Goal: Transaction & Acquisition: Purchase product/service

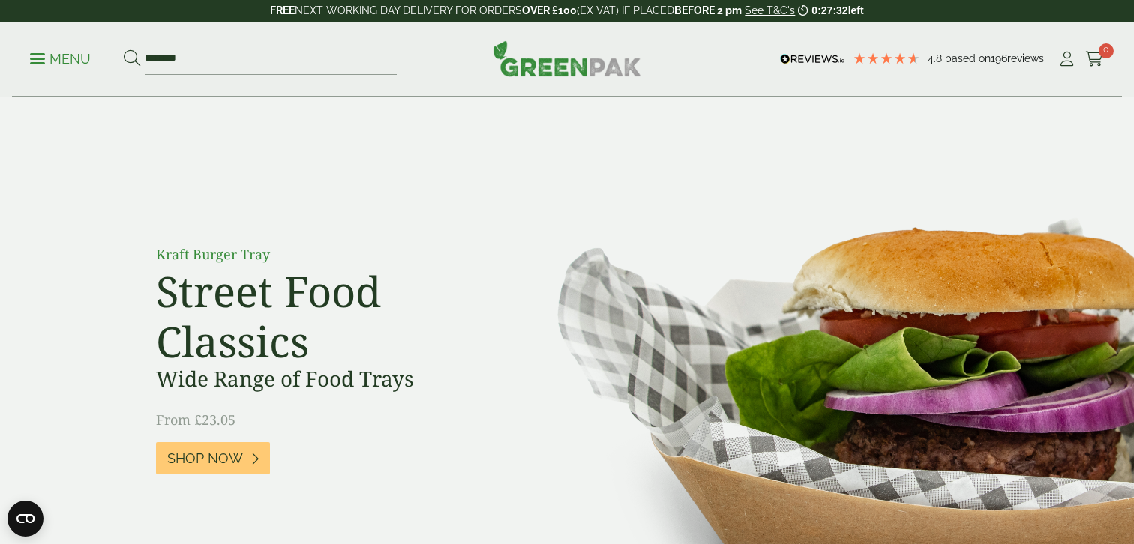
type input "********"
click at [124, 49] on button at bounding box center [132, 58] width 16 height 19
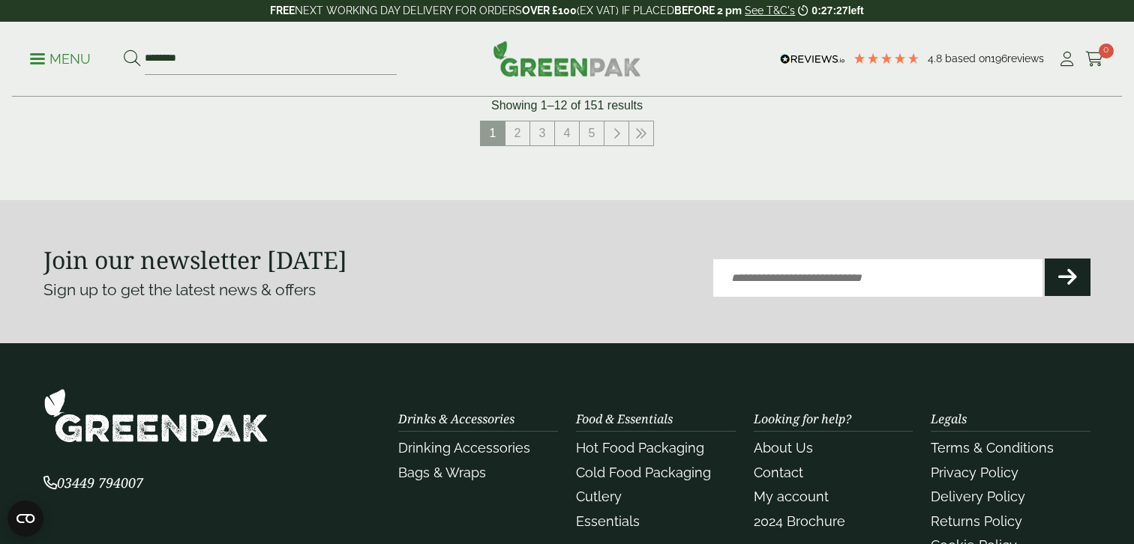
scroll to position [1782, 0]
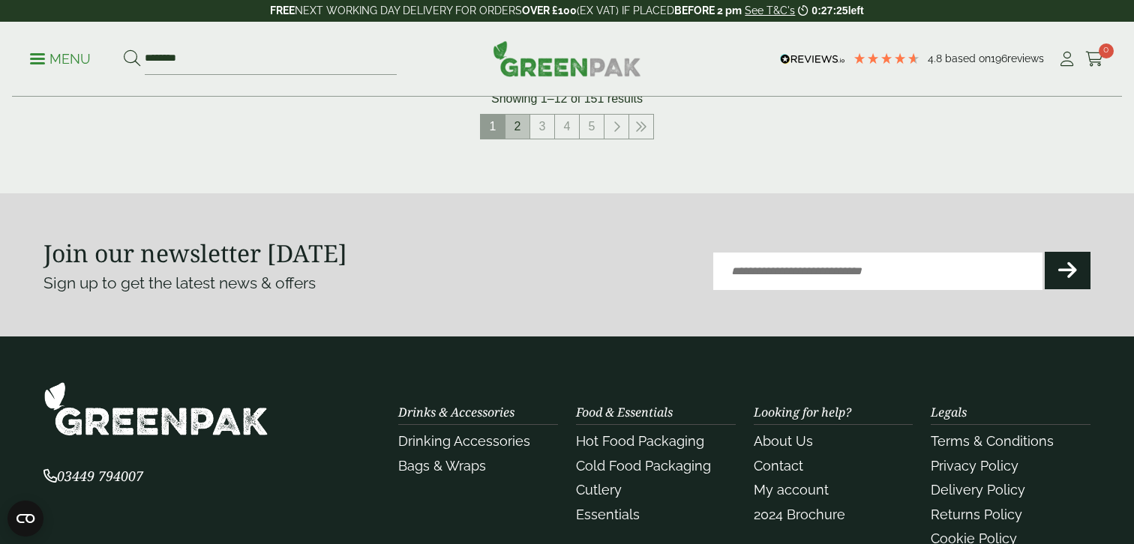
click at [520, 121] on link "2" at bounding box center [517, 127] width 24 height 24
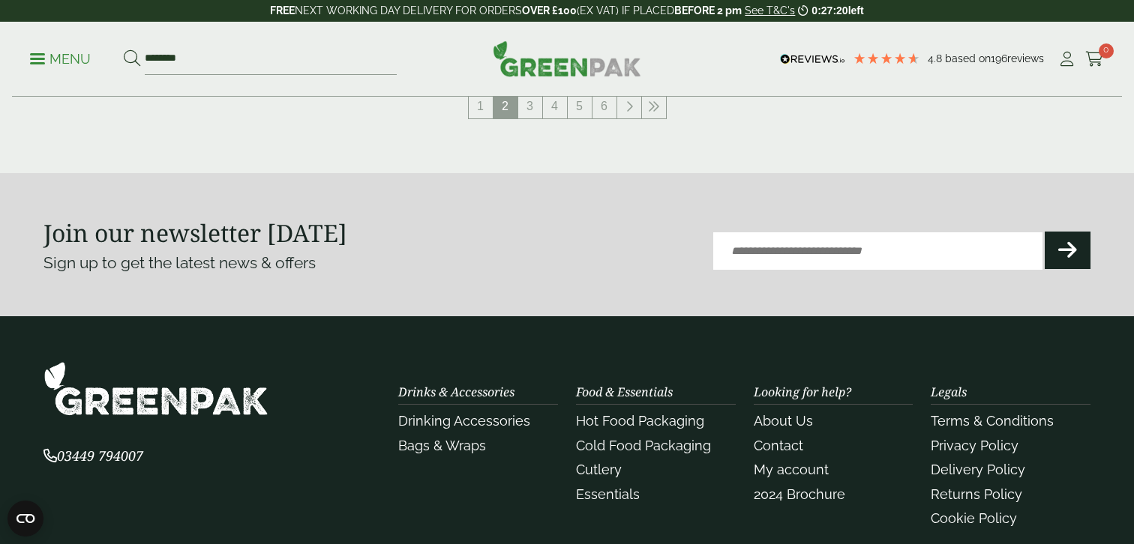
scroll to position [1803, 0]
click at [558, 109] on link "4" at bounding box center [555, 106] width 24 height 24
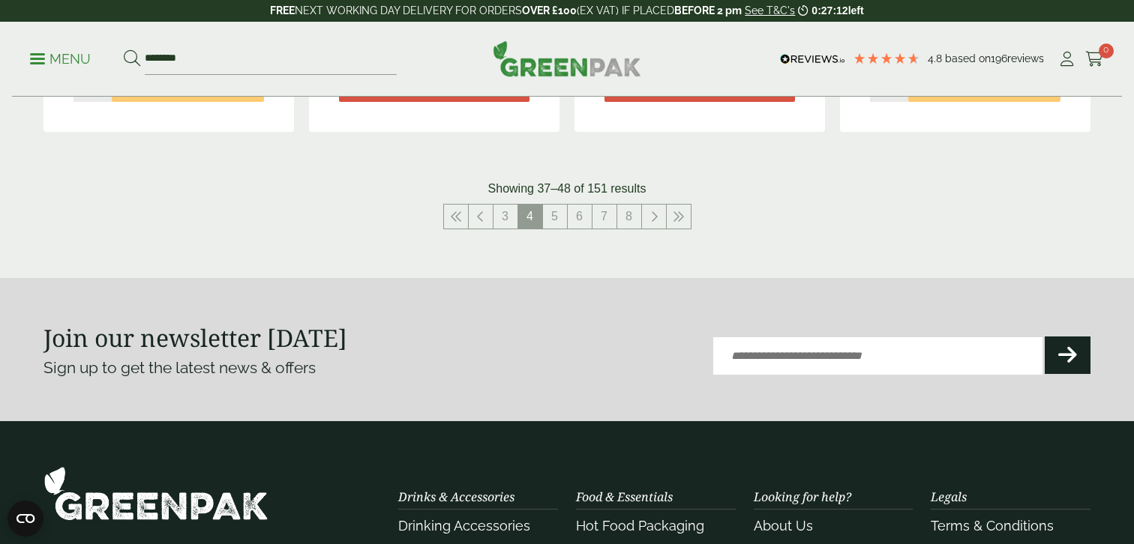
scroll to position [1691, 0]
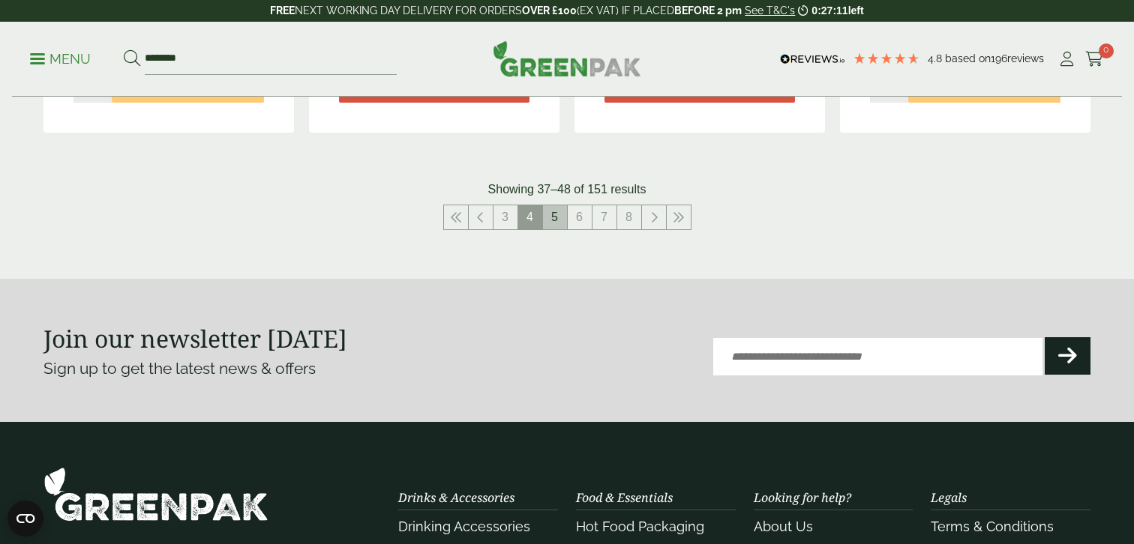
click at [559, 219] on link "5" at bounding box center [555, 217] width 24 height 24
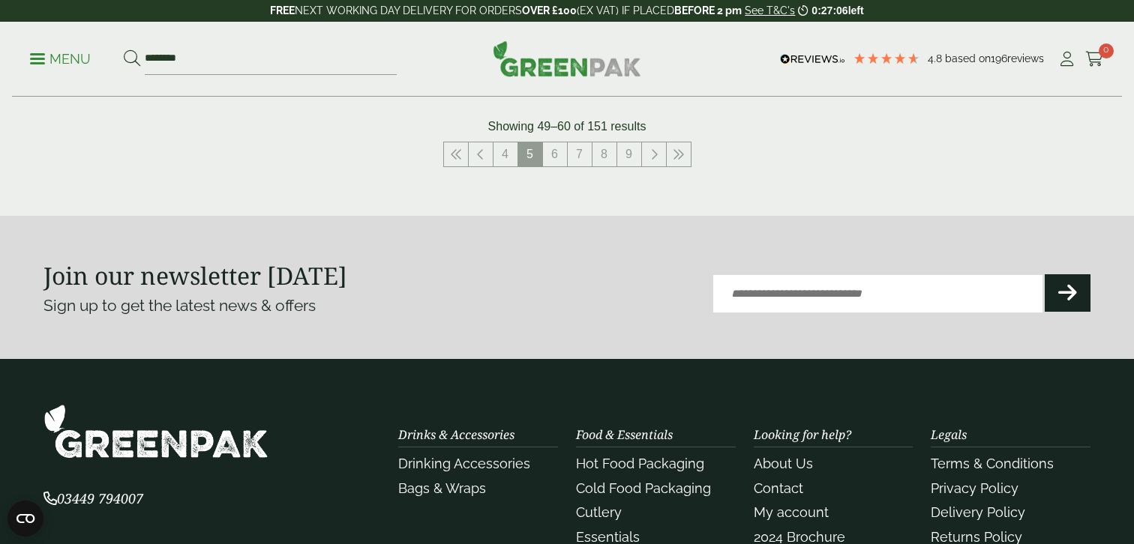
scroll to position [1753, 0]
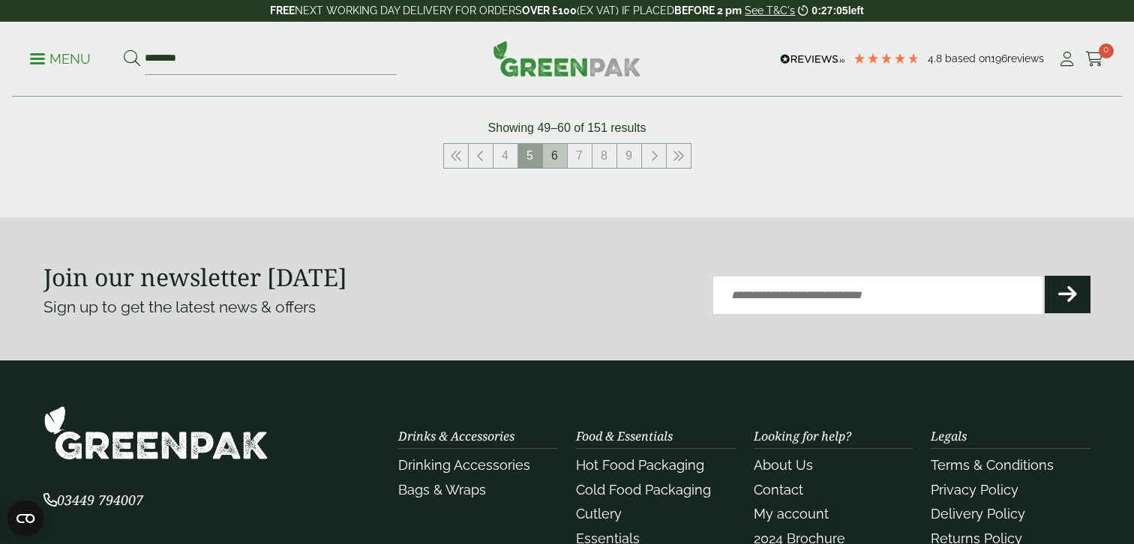
click at [552, 152] on link "6" at bounding box center [555, 156] width 24 height 24
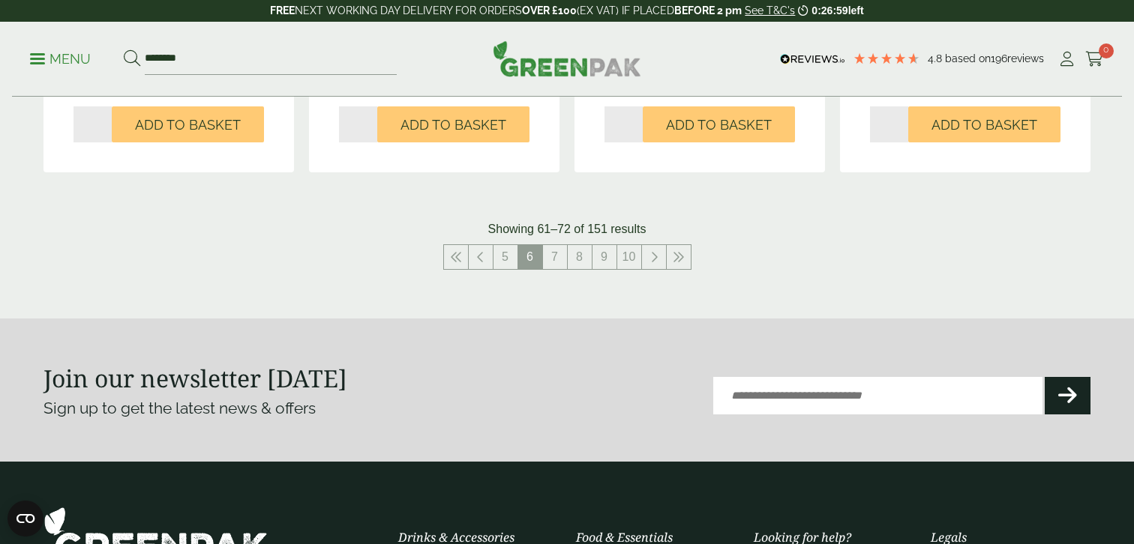
scroll to position [1668, 0]
click at [560, 257] on link "7" at bounding box center [555, 257] width 24 height 24
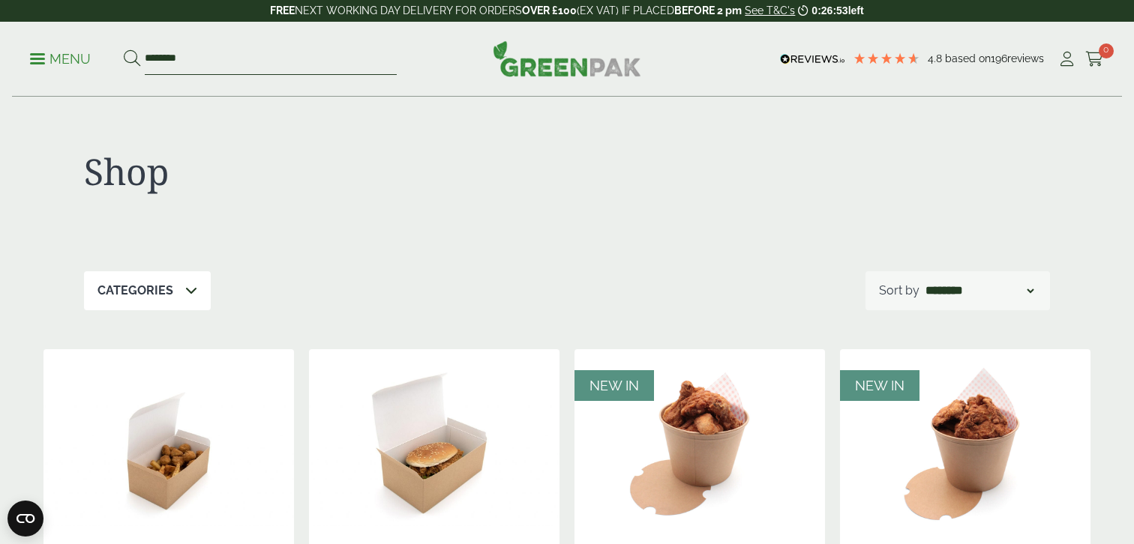
click at [208, 55] on input "********" at bounding box center [271, 58] width 252 height 31
type input "*"
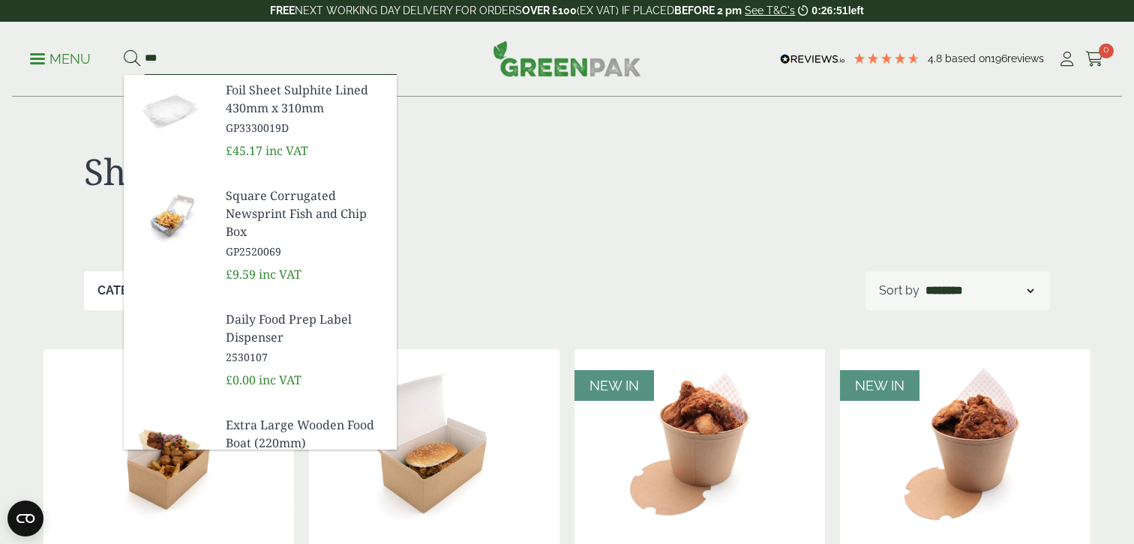
type input "***"
click at [124, 49] on button at bounding box center [132, 58] width 16 height 19
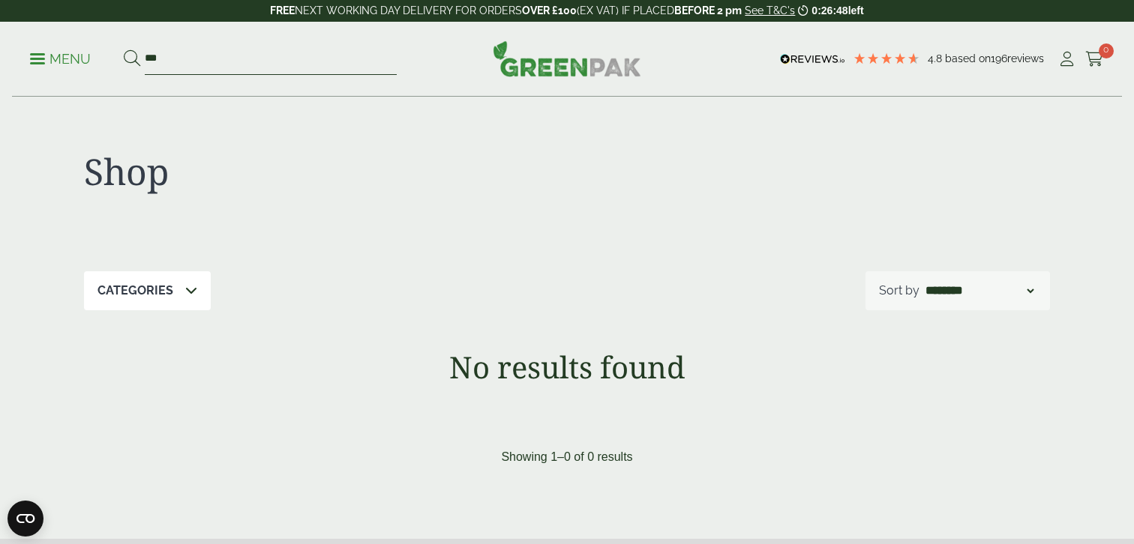
click at [208, 55] on input "***" at bounding box center [271, 58] width 252 height 31
type input "*"
type input "********"
click at [124, 49] on button at bounding box center [132, 58] width 16 height 19
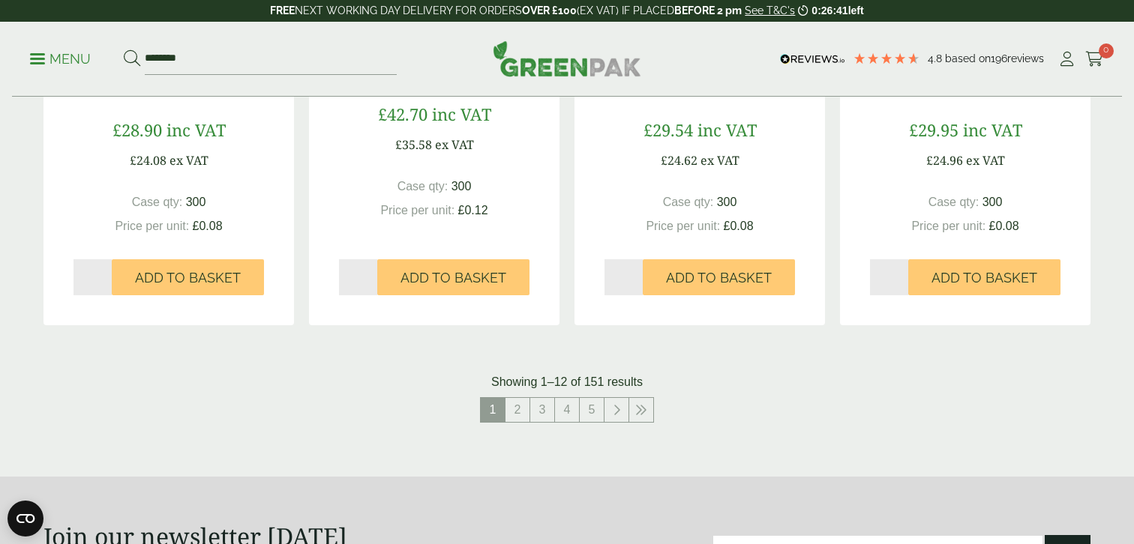
scroll to position [1496, 0]
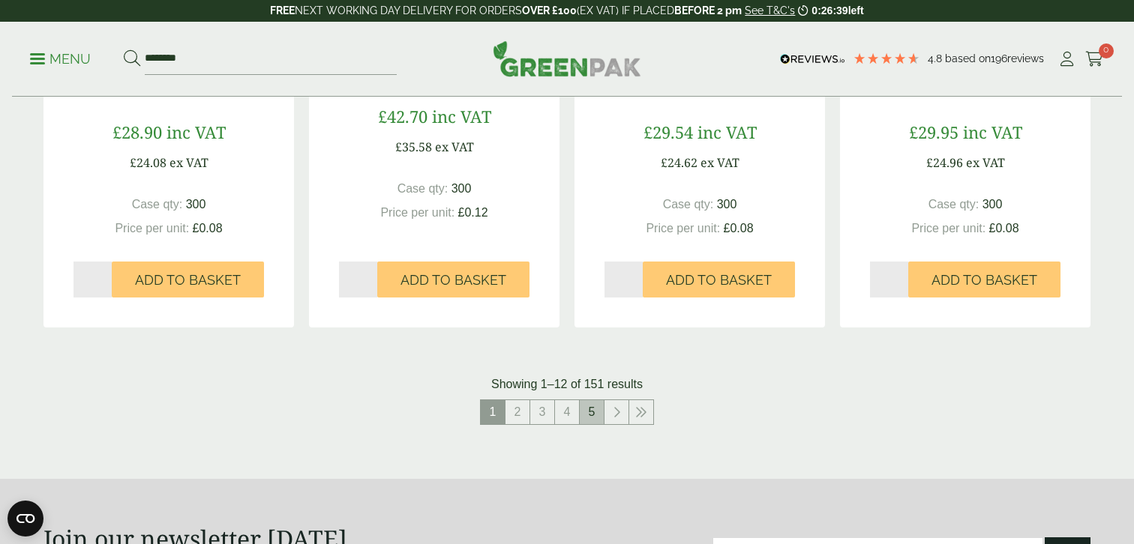
click at [594, 413] on link "5" at bounding box center [592, 412] width 24 height 24
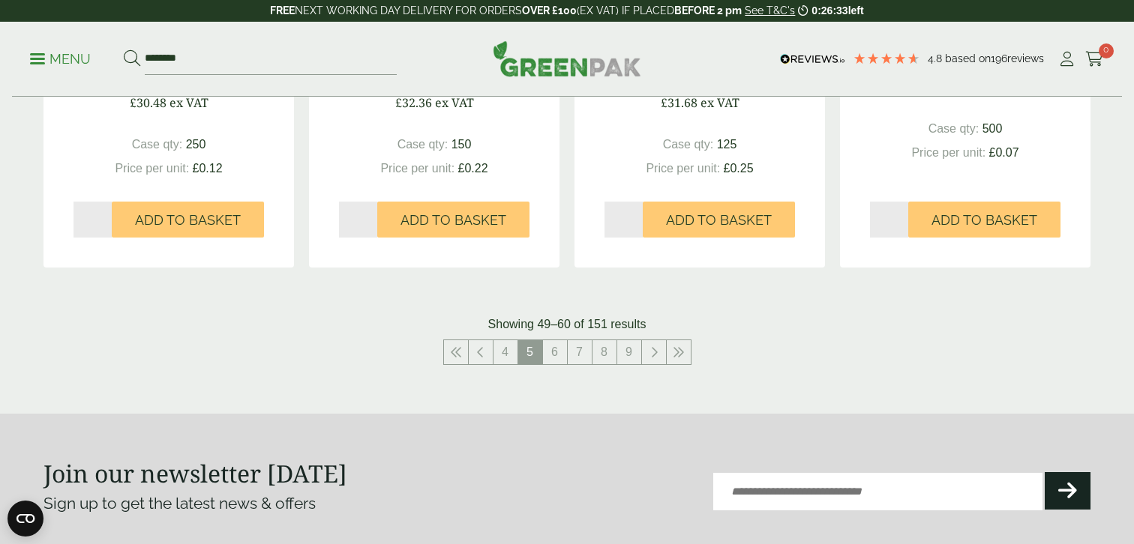
scroll to position [1563, 0]
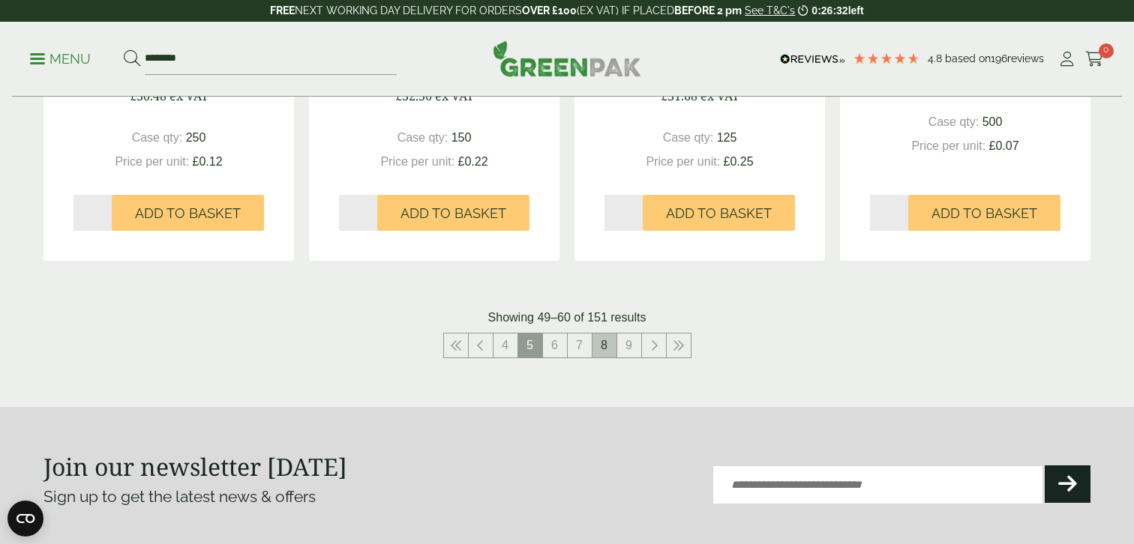
click at [607, 344] on link "8" at bounding box center [604, 346] width 24 height 24
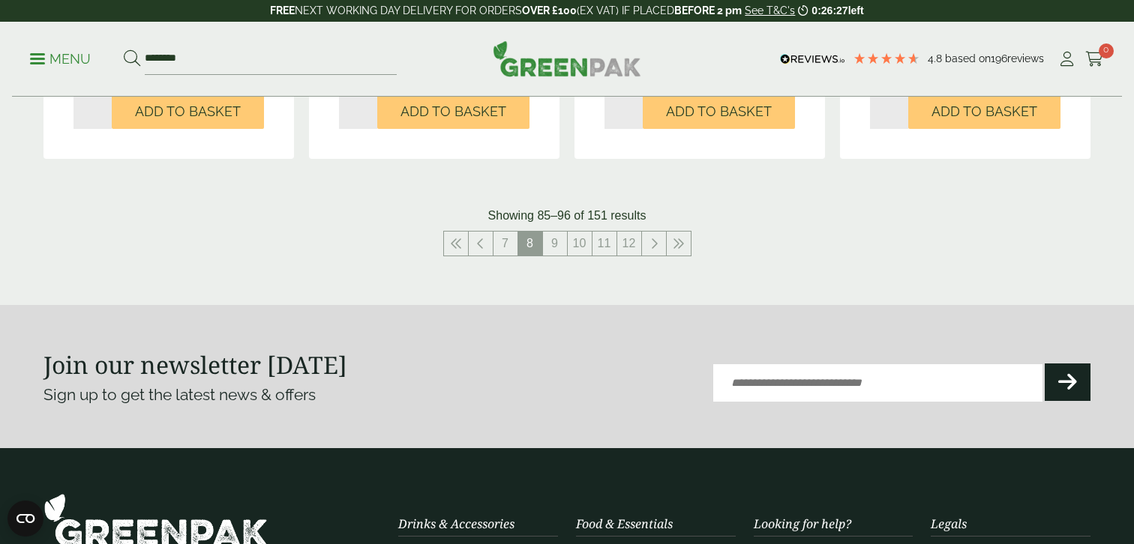
scroll to position [1727, 0]
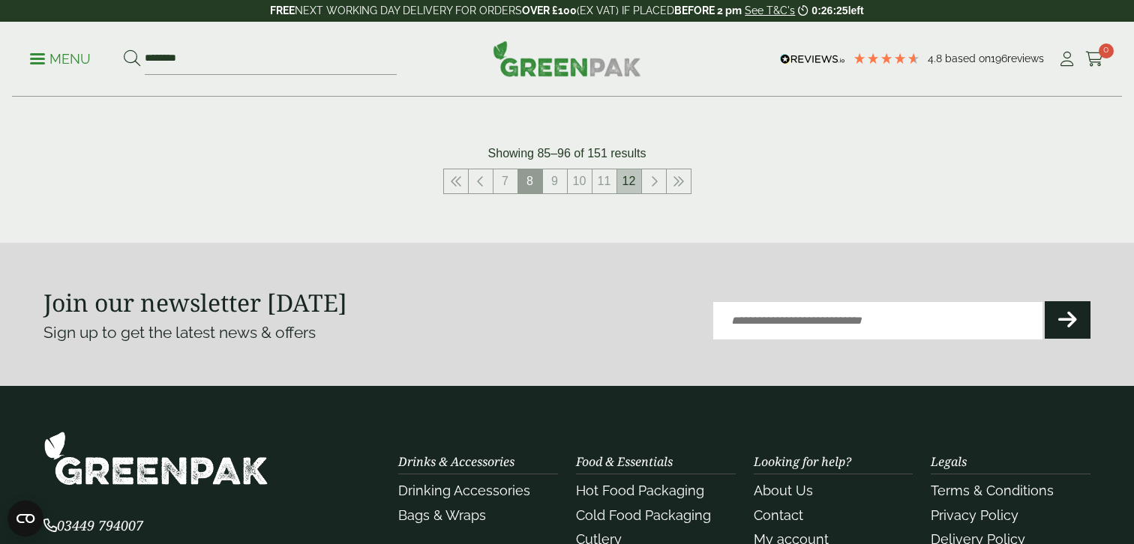
click at [632, 176] on link "12" at bounding box center [629, 181] width 24 height 24
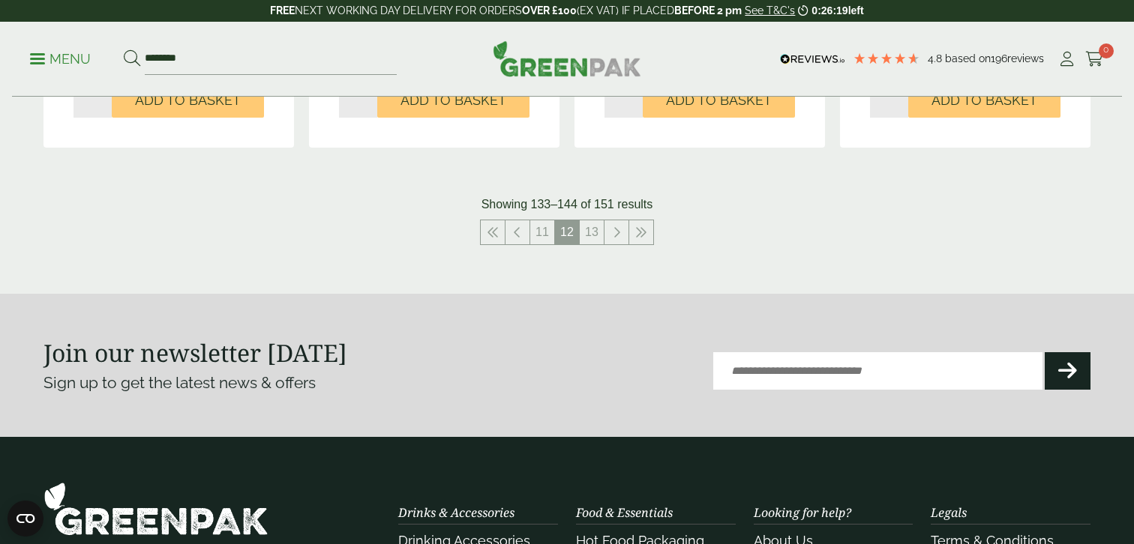
scroll to position [1647, 0]
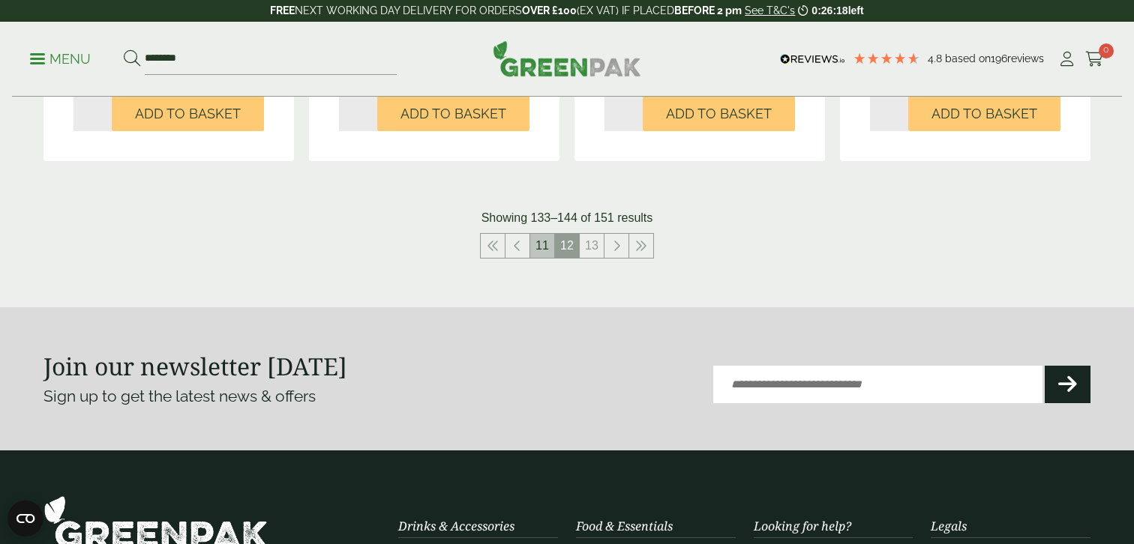
click at [541, 254] on link "11" at bounding box center [542, 246] width 24 height 24
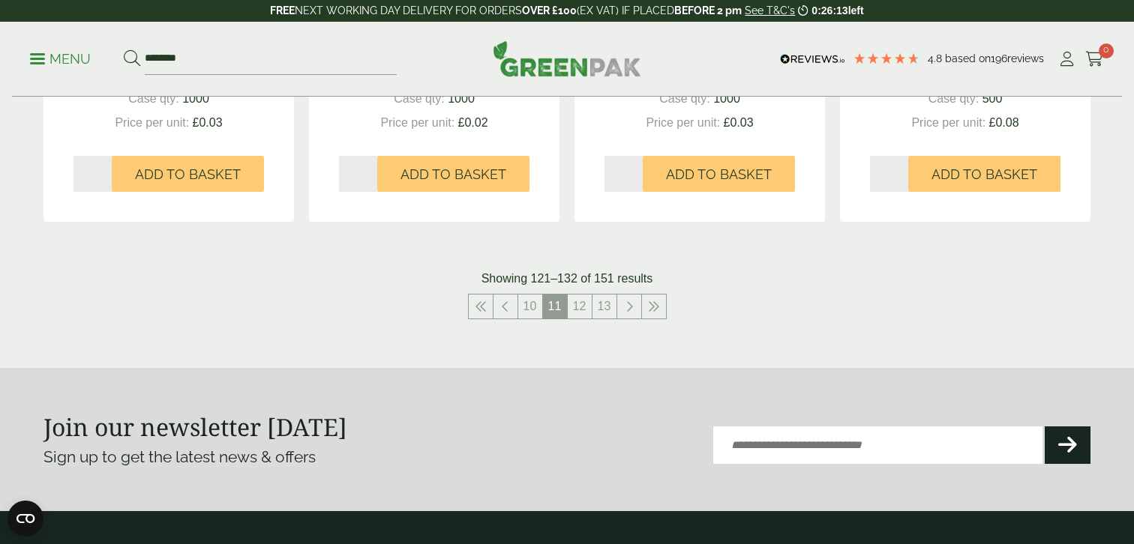
scroll to position [1593, 0]
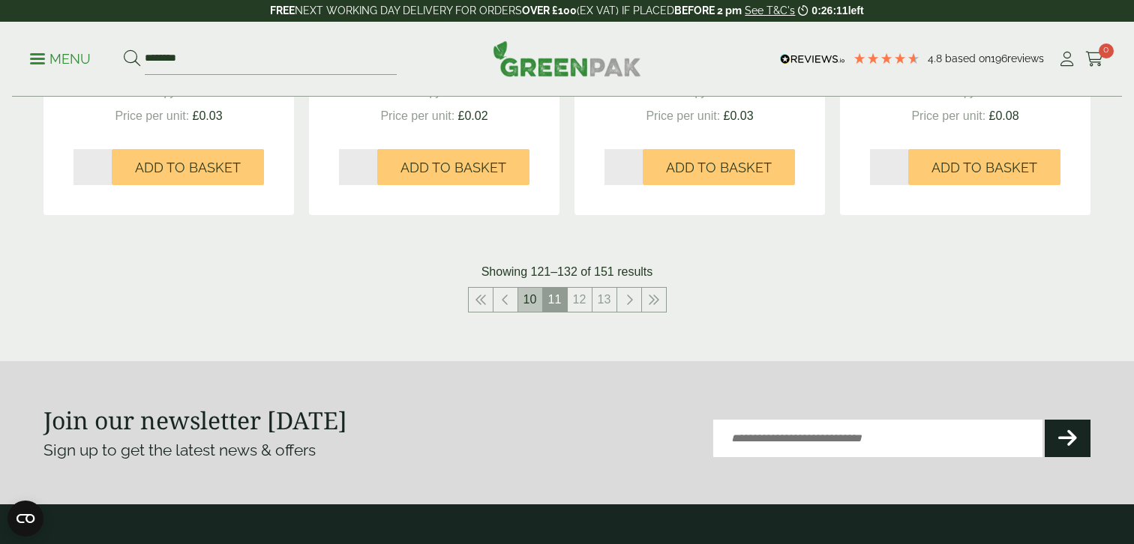
click at [529, 307] on link "10" at bounding box center [530, 300] width 24 height 24
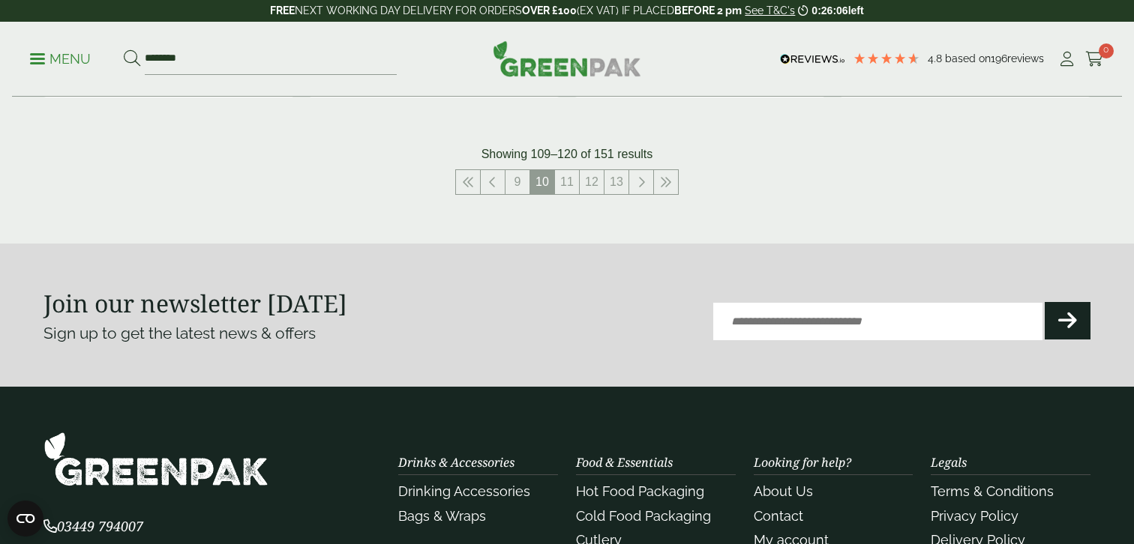
scroll to position [1752, 0]
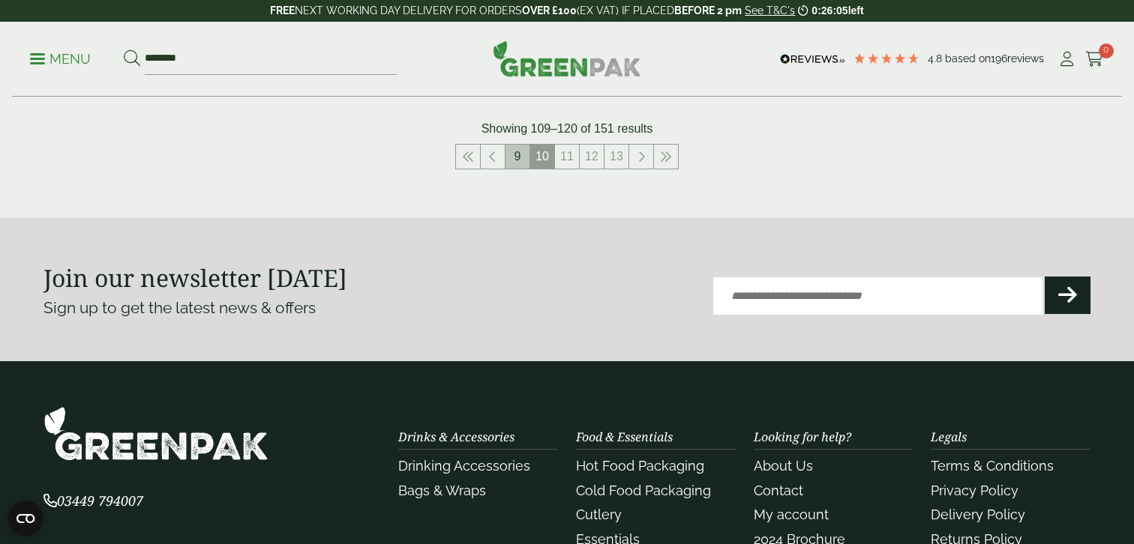
click at [520, 168] on link "9" at bounding box center [517, 157] width 24 height 24
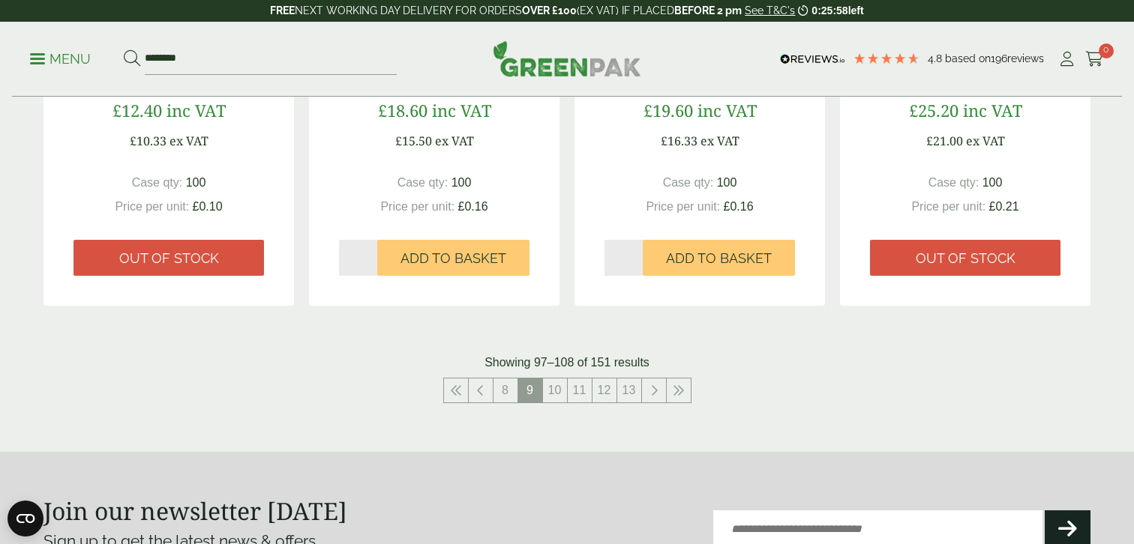
scroll to position [1551, 0]
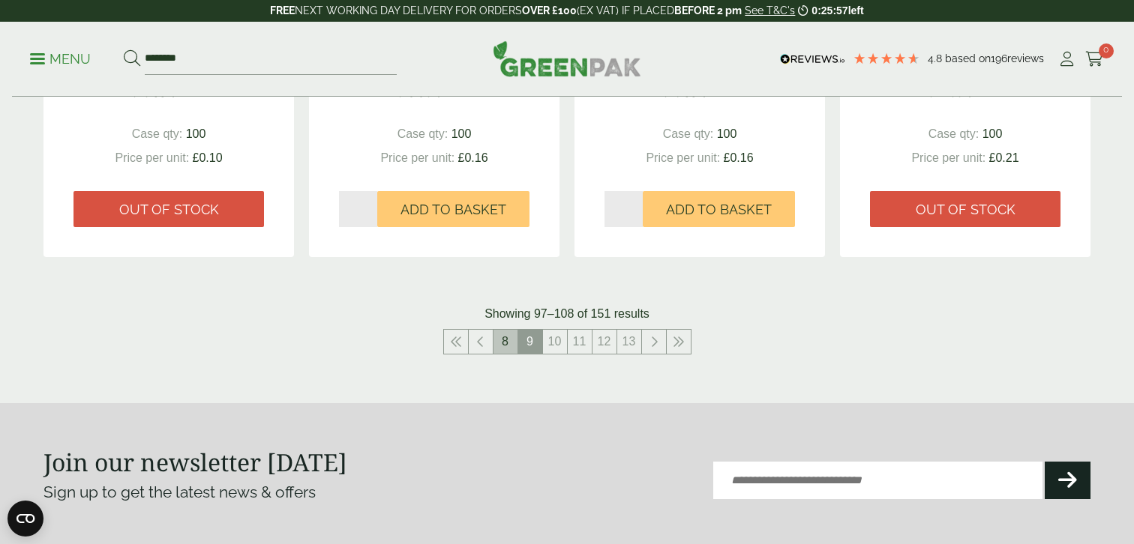
click at [512, 334] on link "8" at bounding box center [505, 342] width 24 height 24
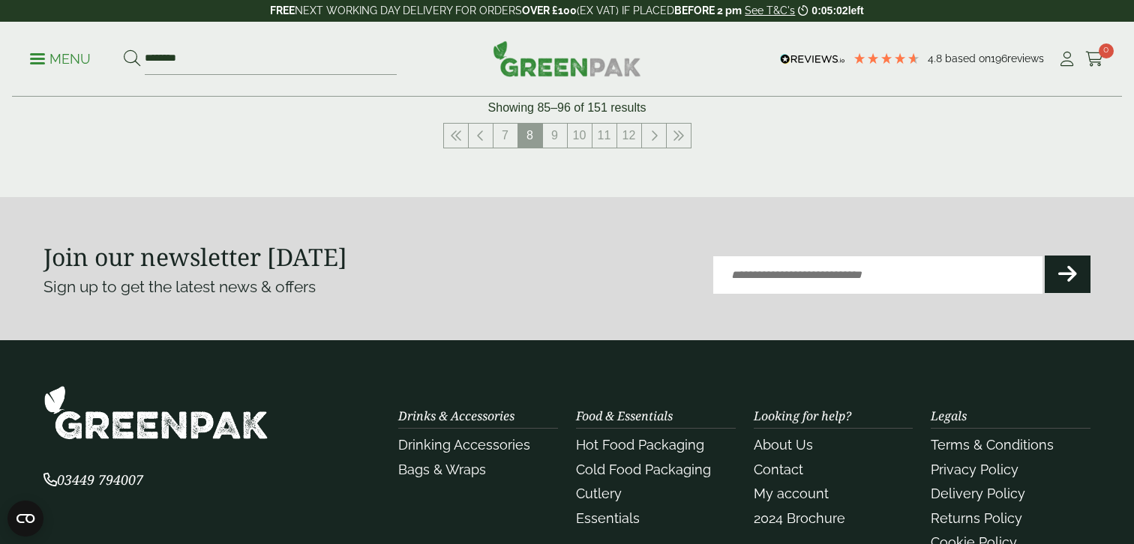
scroll to position [1795, 0]
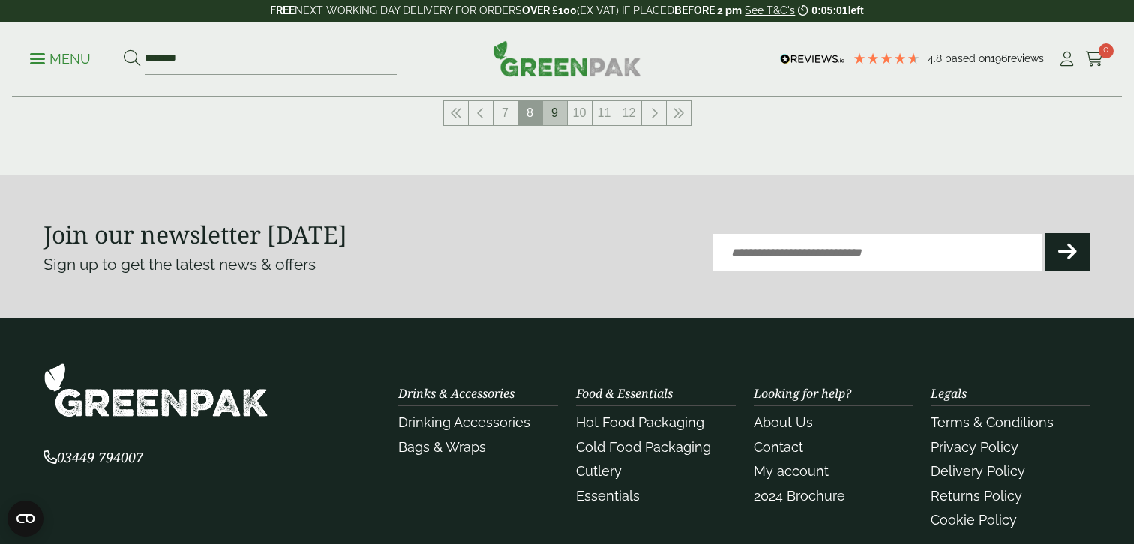
click at [557, 114] on link "9" at bounding box center [555, 113] width 24 height 24
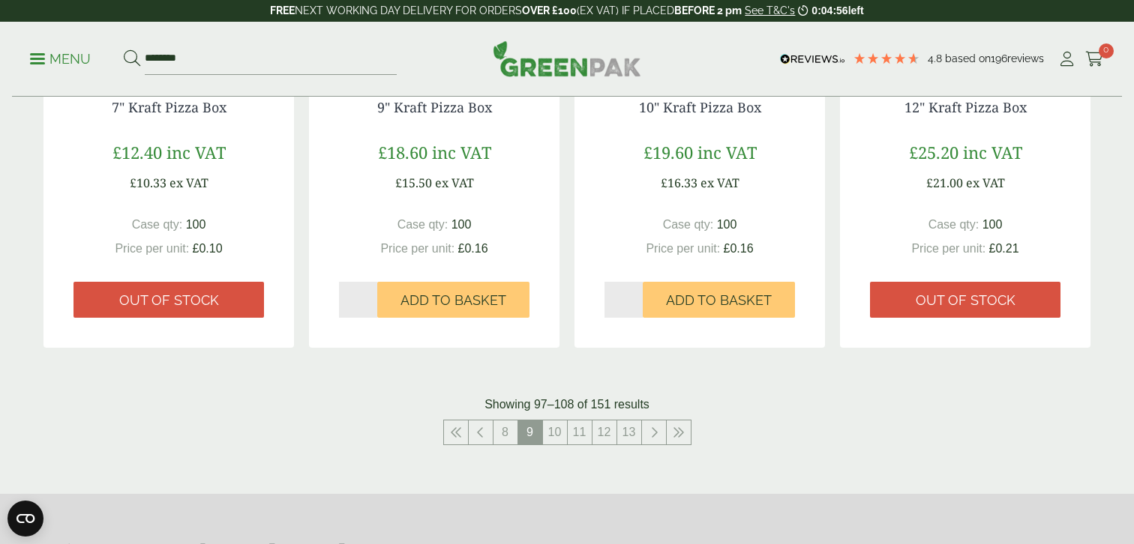
scroll to position [1461, 0]
click at [554, 438] on link "10" at bounding box center [555, 432] width 24 height 24
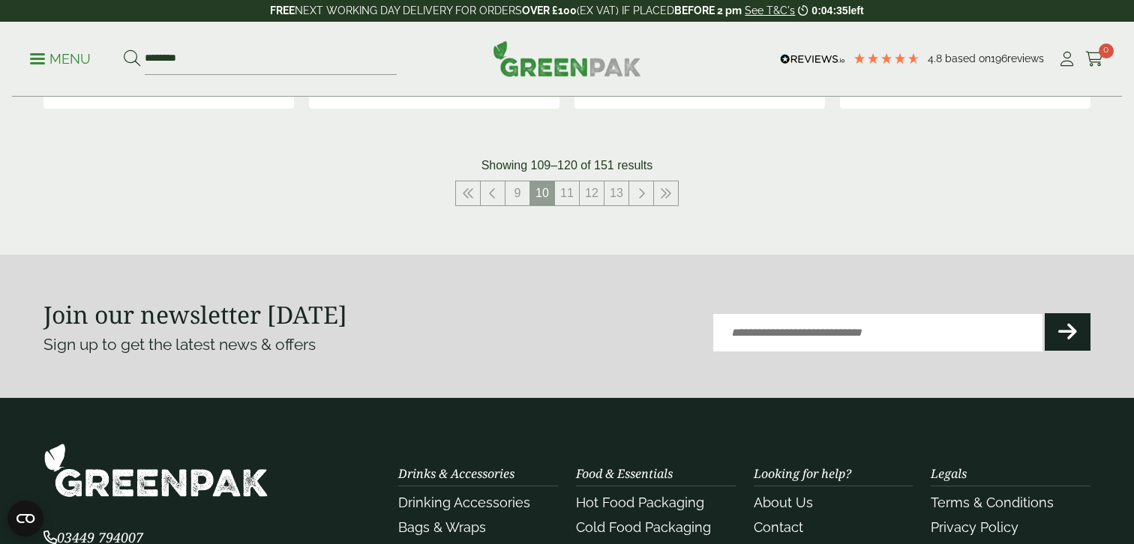
scroll to position [1722, 0]
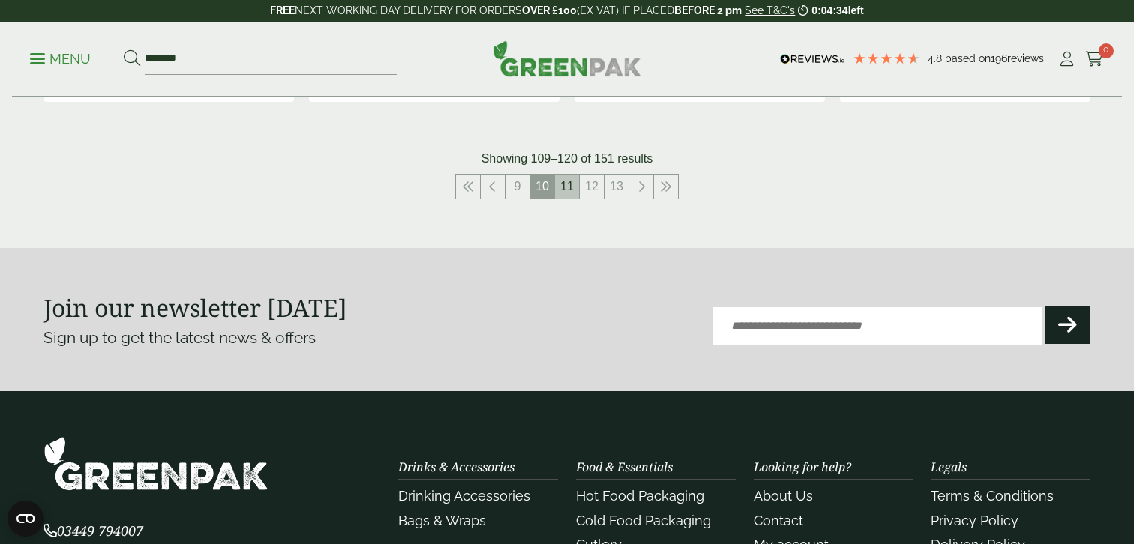
click at [567, 190] on link "11" at bounding box center [567, 187] width 24 height 24
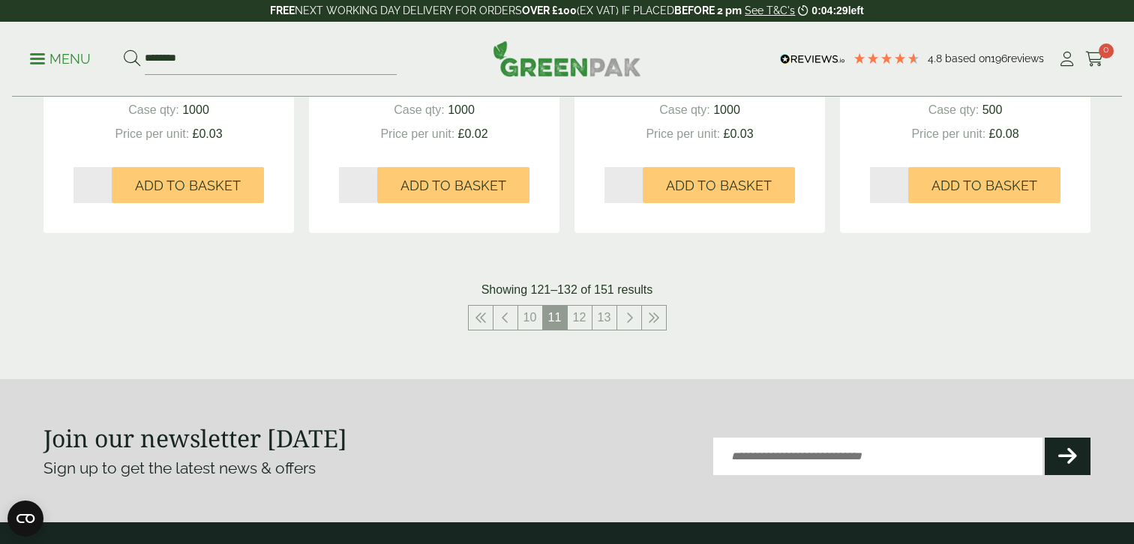
scroll to position [1557, 0]
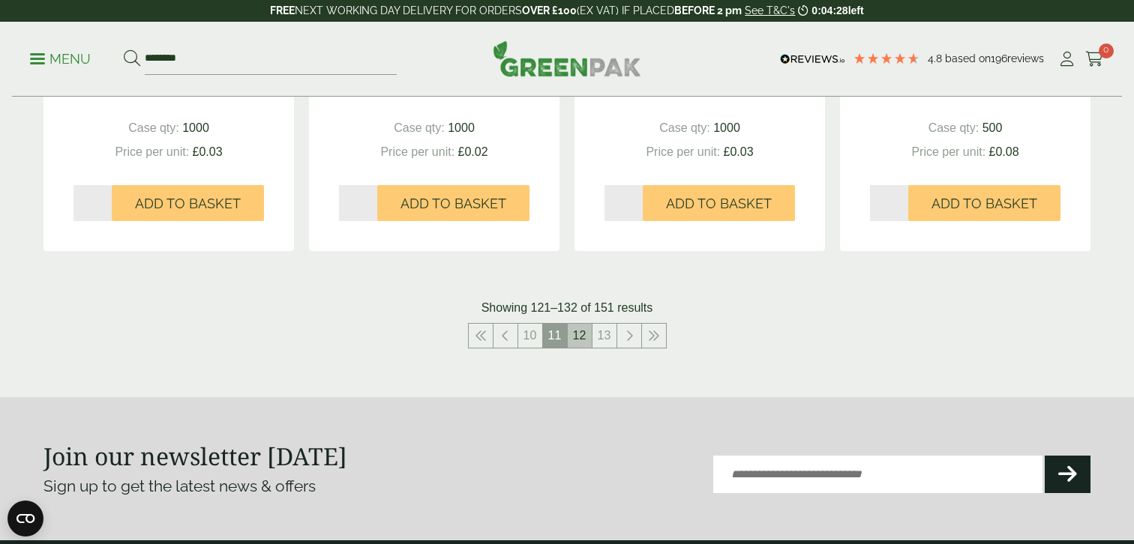
click at [577, 334] on link "12" at bounding box center [580, 336] width 24 height 24
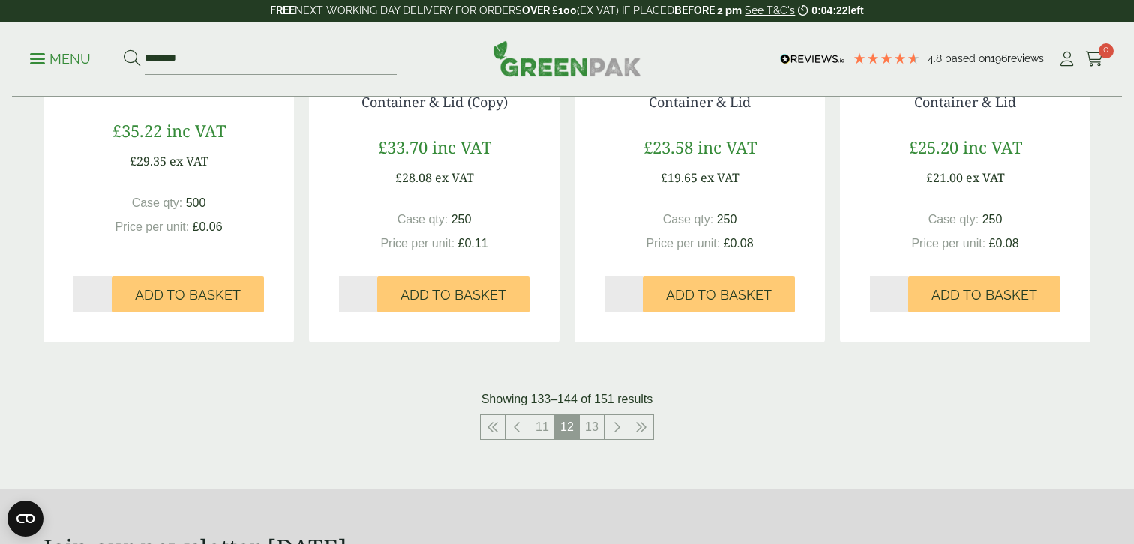
scroll to position [1464, 0]
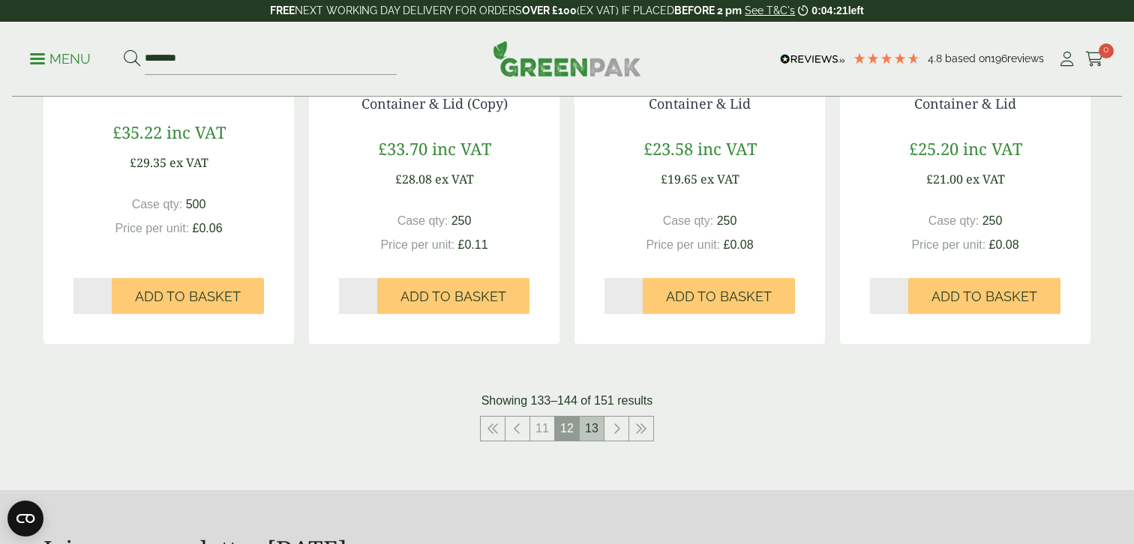
click at [590, 430] on link "13" at bounding box center [592, 429] width 24 height 24
